Goal: Task Accomplishment & Management: Manage account settings

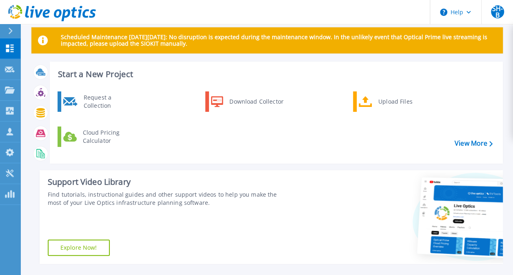
scroll to position [11, 0]
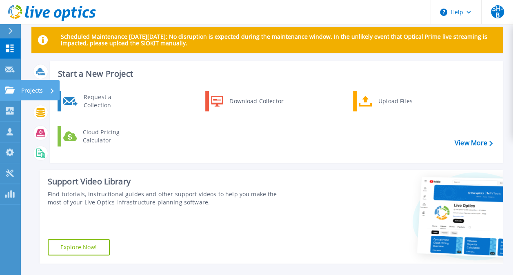
click at [7, 99] on link "Projects Projects" at bounding box center [10, 90] width 20 height 21
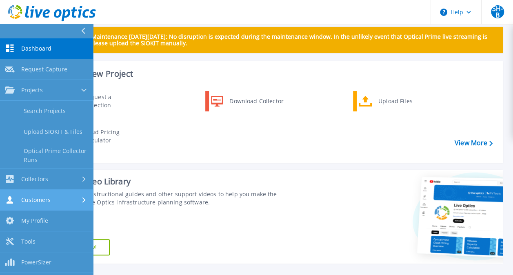
click at [48, 202] on span "Customers" at bounding box center [35, 199] width 29 height 7
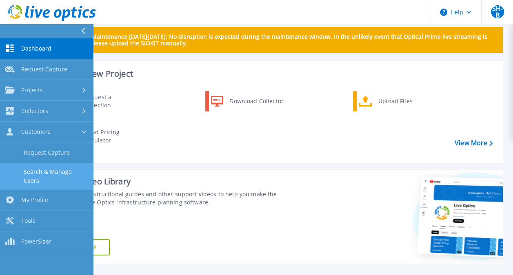
click at [52, 168] on link "Search & Manage Users" at bounding box center [46, 176] width 93 height 26
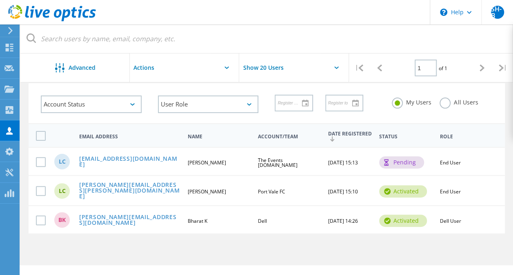
scroll to position [37, 0]
click at [99, 161] on link "[EMAIL_ADDRESS][DOMAIN_NAME]" at bounding box center [129, 162] width 101 height 13
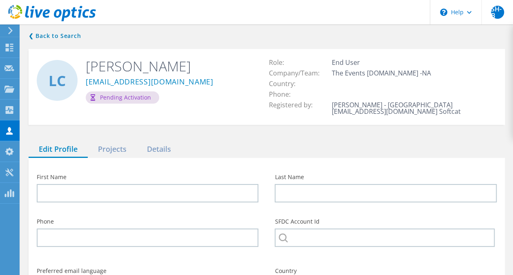
type input "[PERSON_NAME]"
type input "Cobley"
type input "The Events [DOMAIN_NAME]"
type input "English"
click at [116, 156] on div "Projects" at bounding box center [112, 149] width 49 height 17
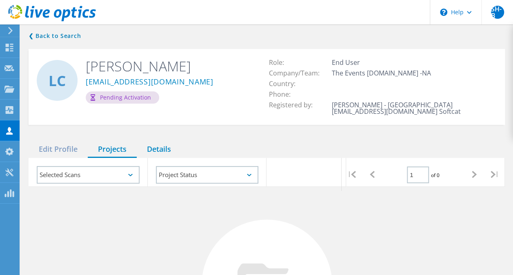
click at [151, 153] on div "Details" at bounding box center [159, 149] width 44 height 17
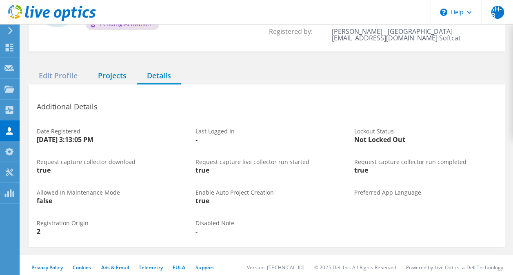
scroll to position [78, 0]
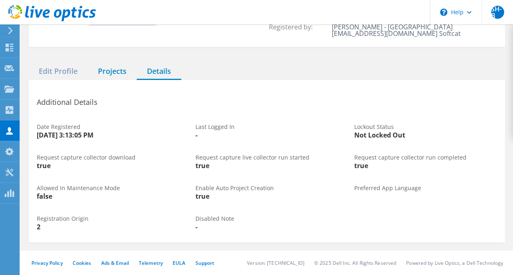
click at [114, 71] on div "Projects" at bounding box center [112, 71] width 49 height 17
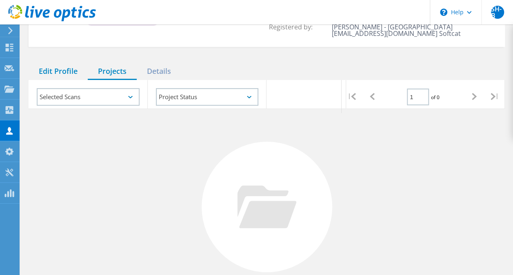
click at [76, 71] on div "Edit Profile" at bounding box center [58, 71] width 59 height 17
